Goal: Information Seeking & Learning: Learn about a topic

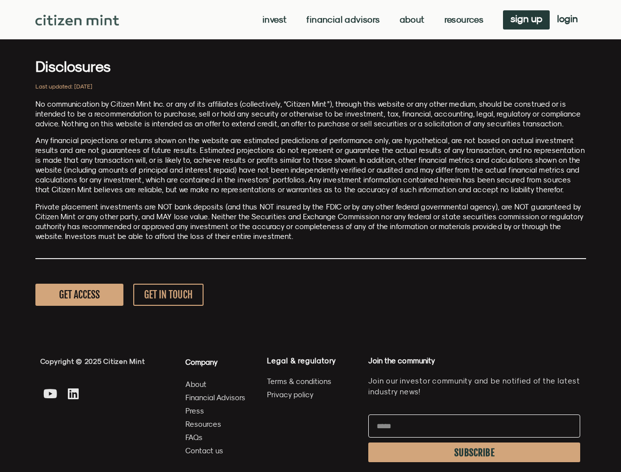
click at [310, 236] on p "Private placement investments are NOT bank deposits (and thus NOT insured by th…" at bounding box center [310, 221] width 551 height 39
click at [274, 20] on link "Invest" at bounding box center [275, 20] width 24 height 10
click at [463, 20] on link "Resources" at bounding box center [464, 20] width 39 height 10
click at [474, 453] on span "SUBSCRIBE" at bounding box center [475, 453] width 40 height 8
